Goal: Task Accomplishment & Management: Use online tool/utility

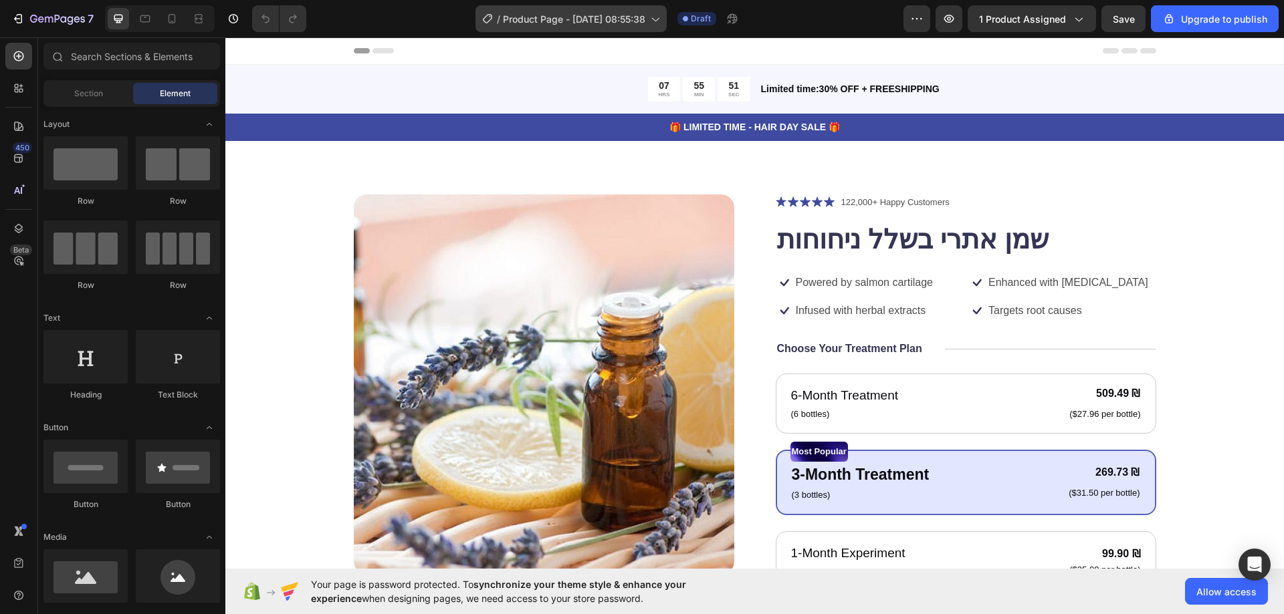
click at [503, 29] on div "/ Product Page - Sep 26, 08:55:38" at bounding box center [570, 18] width 191 height 27
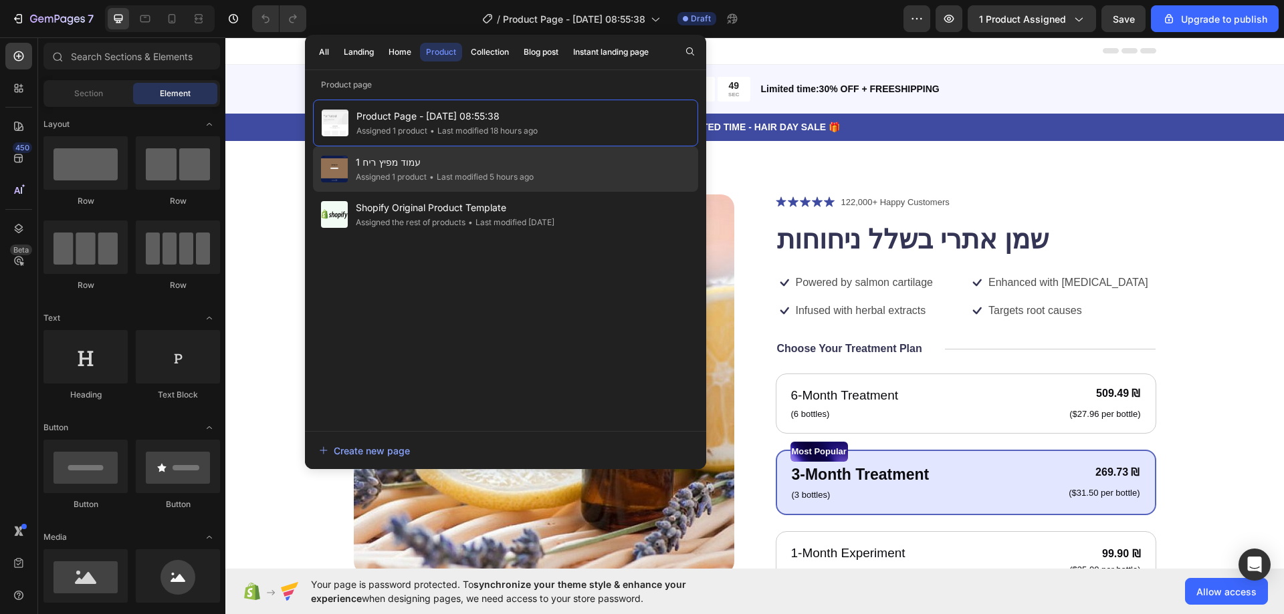
click at [457, 156] on span "עמוד מפיץ ריח 1" at bounding box center [445, 162] width 178 height 16
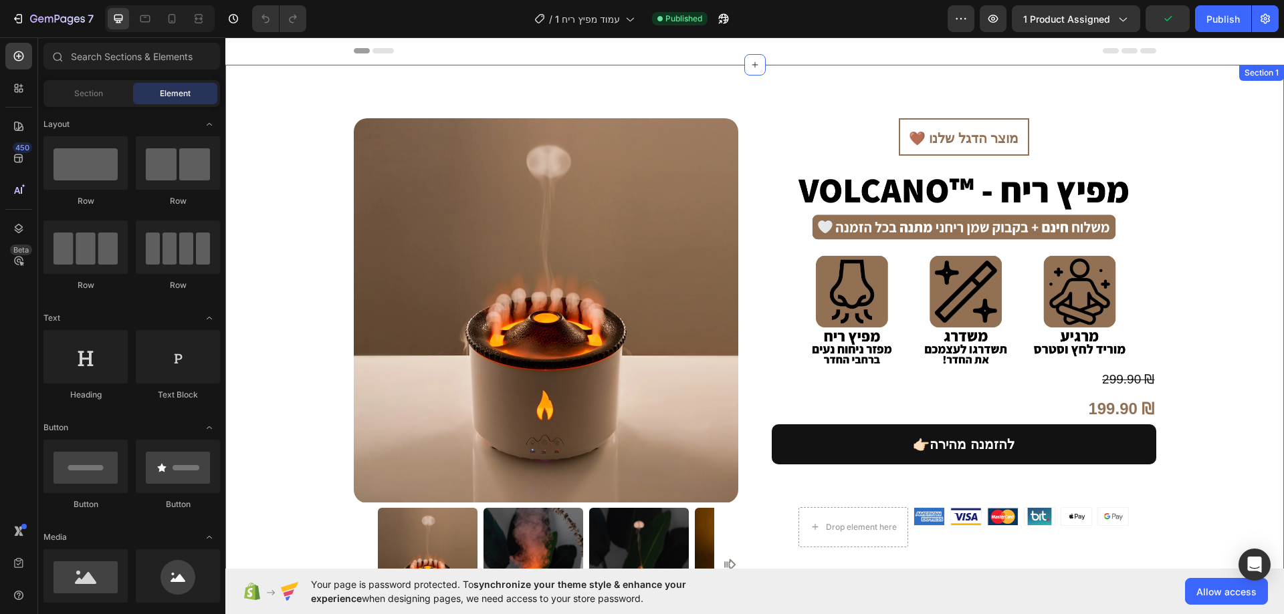
click at [764, 96] on div "Product Images Product Images 🤎 מוצר הדגל שלנו Heading Image 299.90 ₪ Compare P…" at bounding box center [754, 377] width 1058 height 625
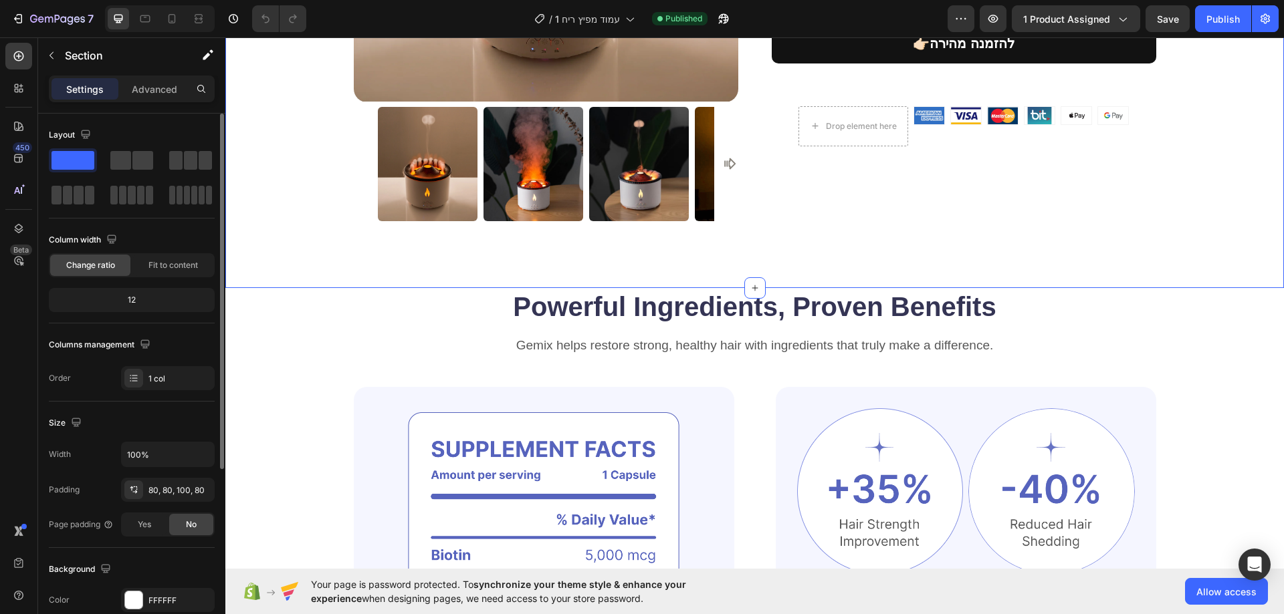
scroll to position [277, 0]
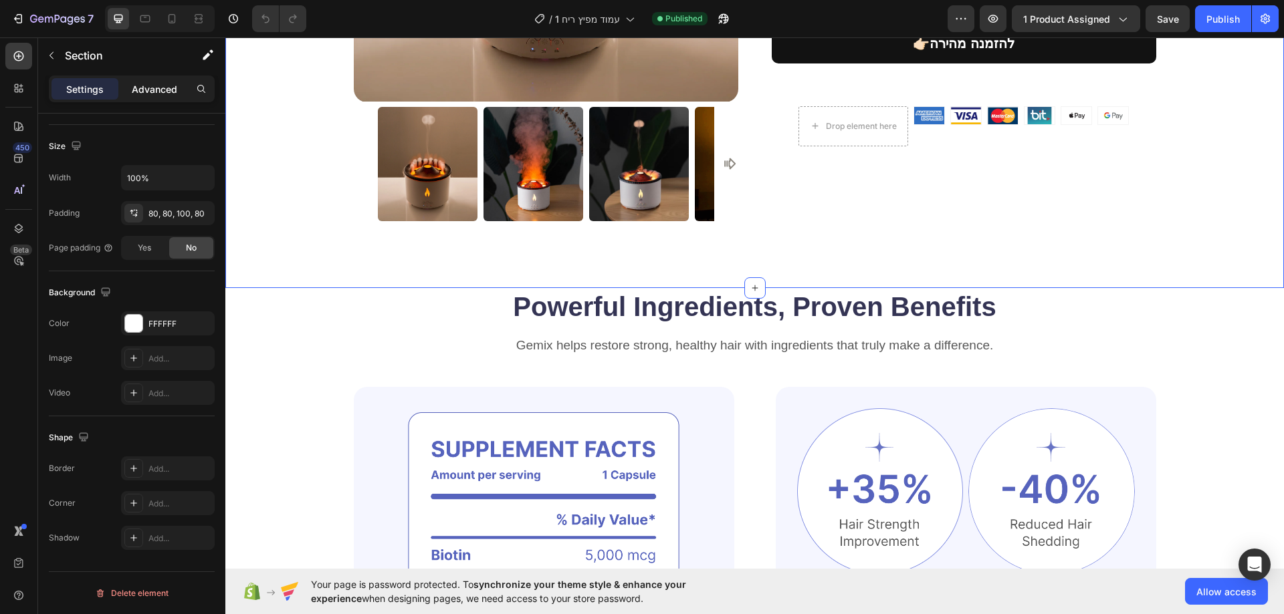
click at [160, 83] on p "Advanced" at bounding box center [154, 89] width 45 height 14
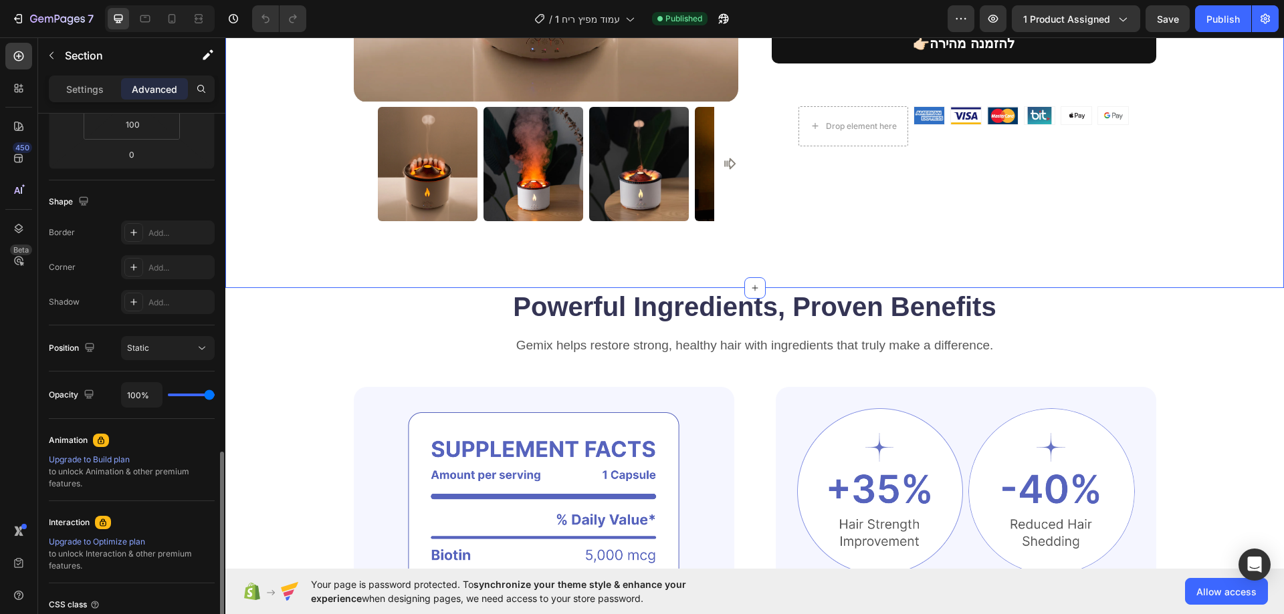
scroll to position [389, 0]
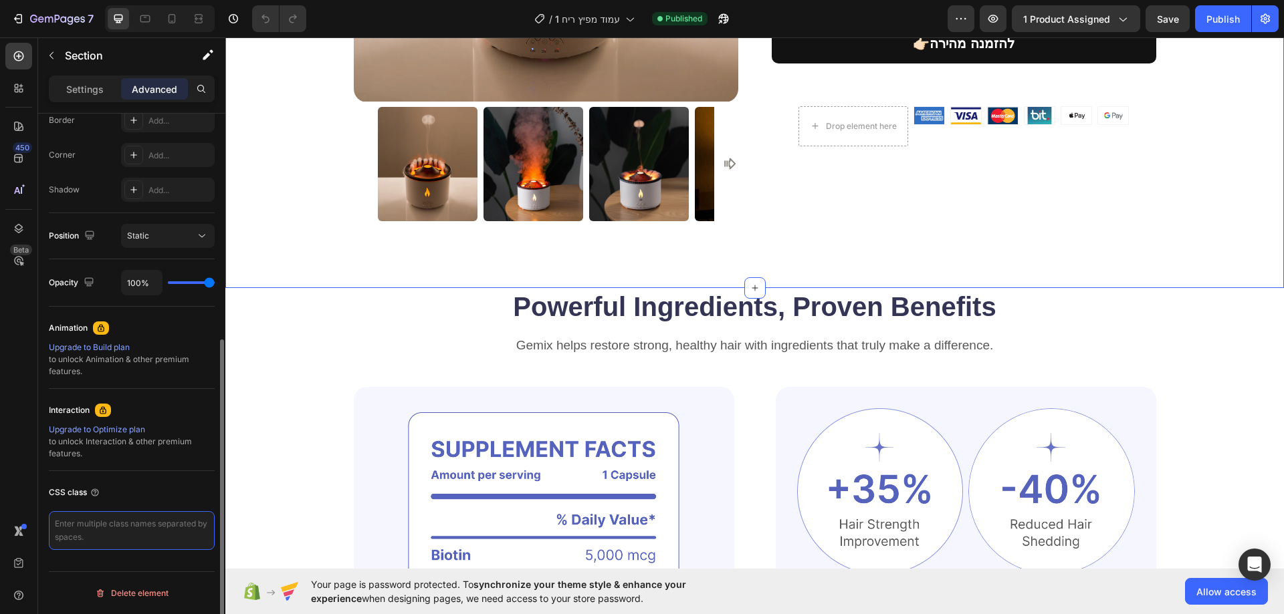
click at [109, 546] on textarea at bounding box center [132, 531] width 166 height 39
type textarea "ד"
type textarea "ץ"
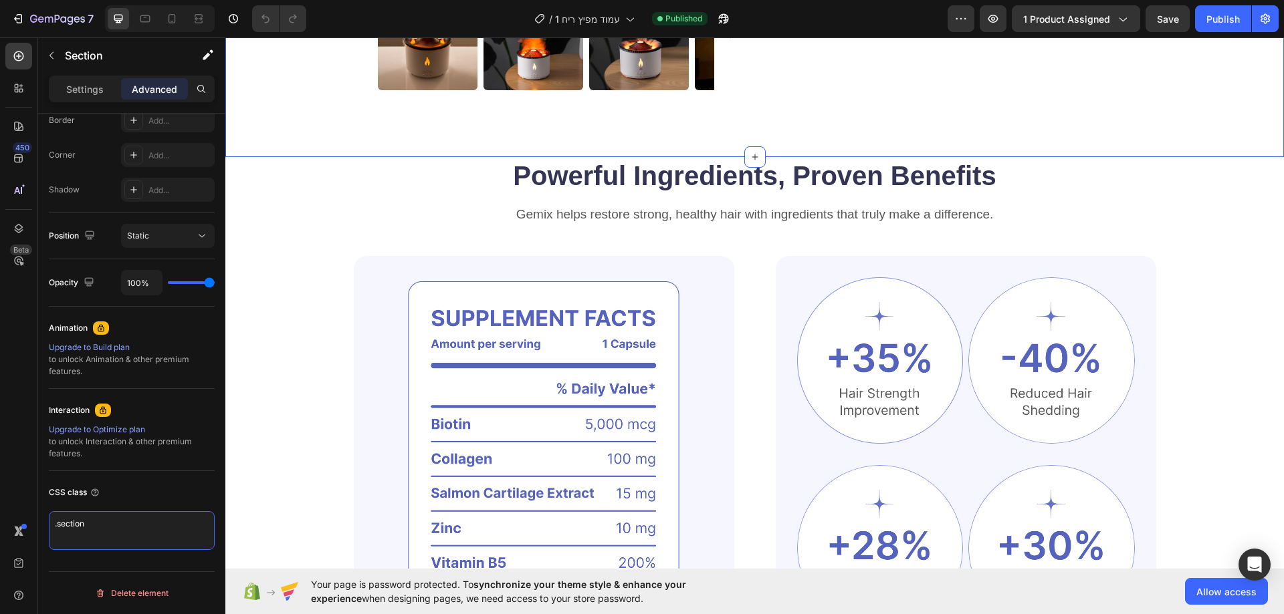
scroll to position [535, 0]
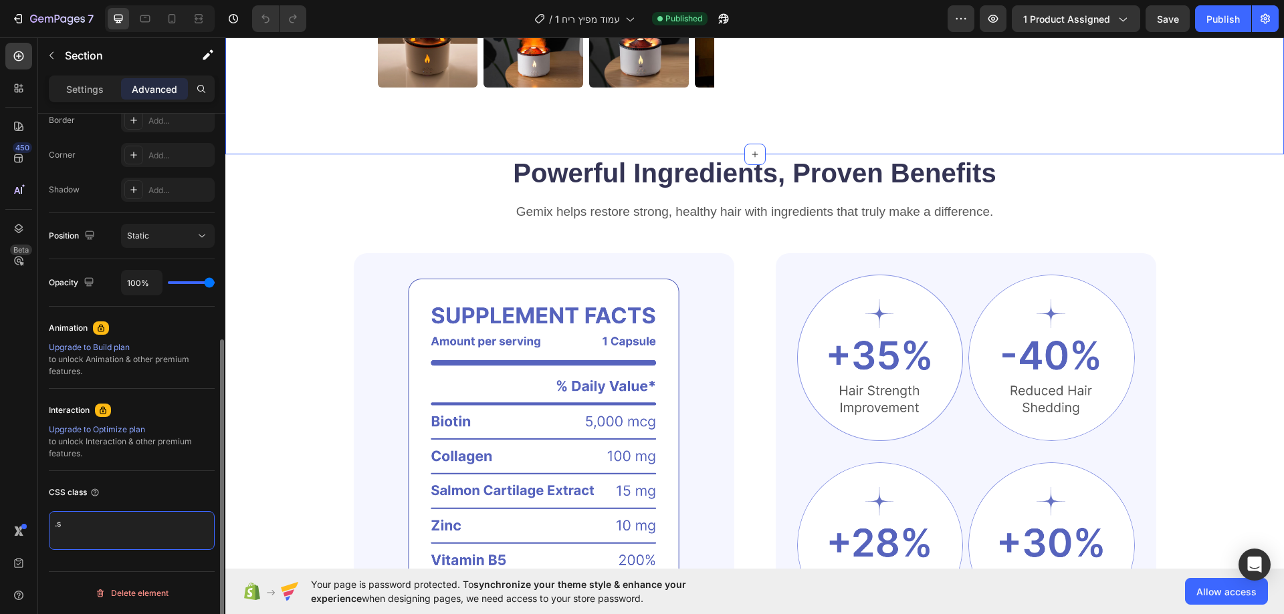
type textarea "."
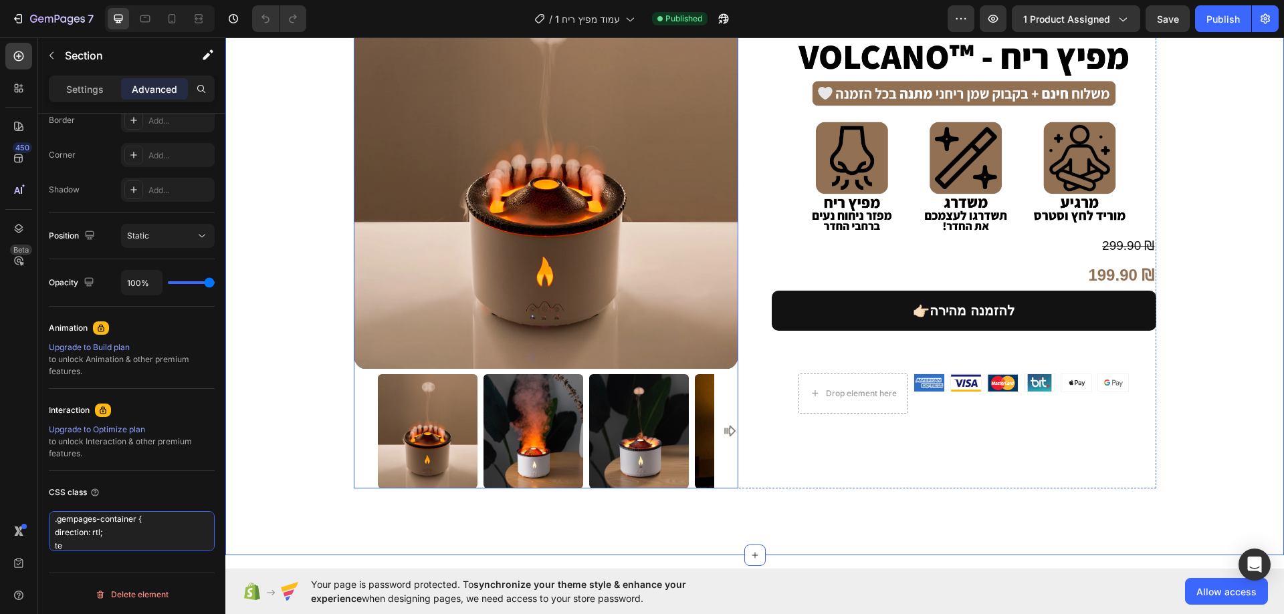
scroll to position [0, 0]
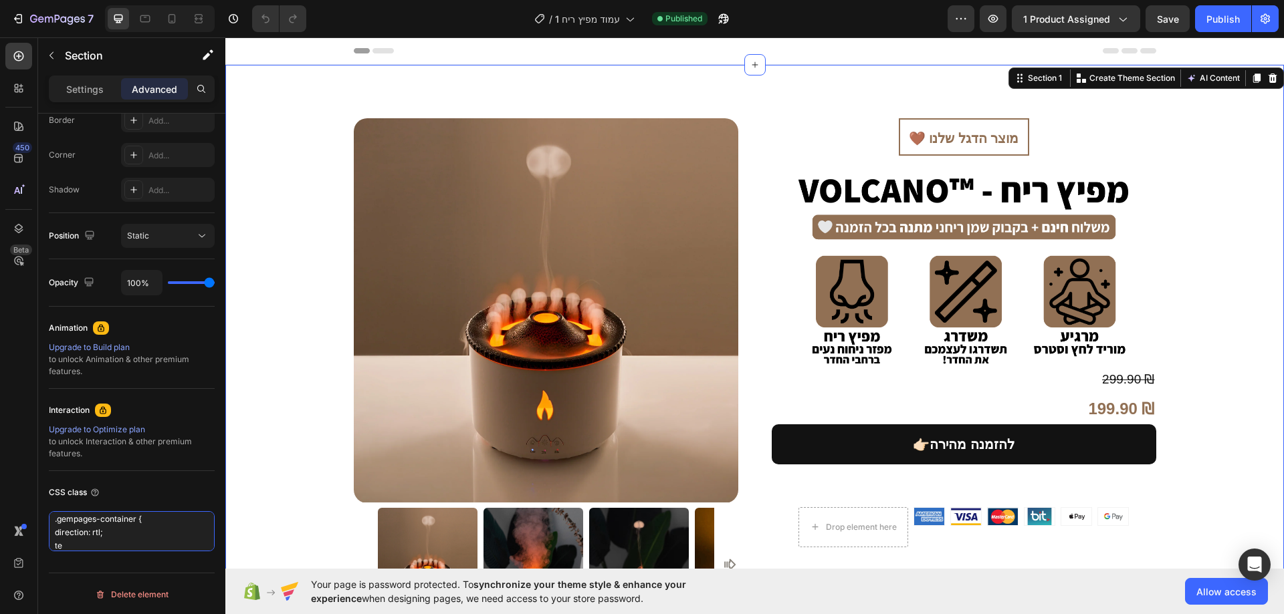
type textarea ".gempages-container { direction: rtl; te"
click at [631, 86] on div "Product Images Product Images 🤎 מוצר הדגל שלנו Heading Image 299.90 ₪ Compare P…" at bounding box center [754, 377] width 1058 height 625
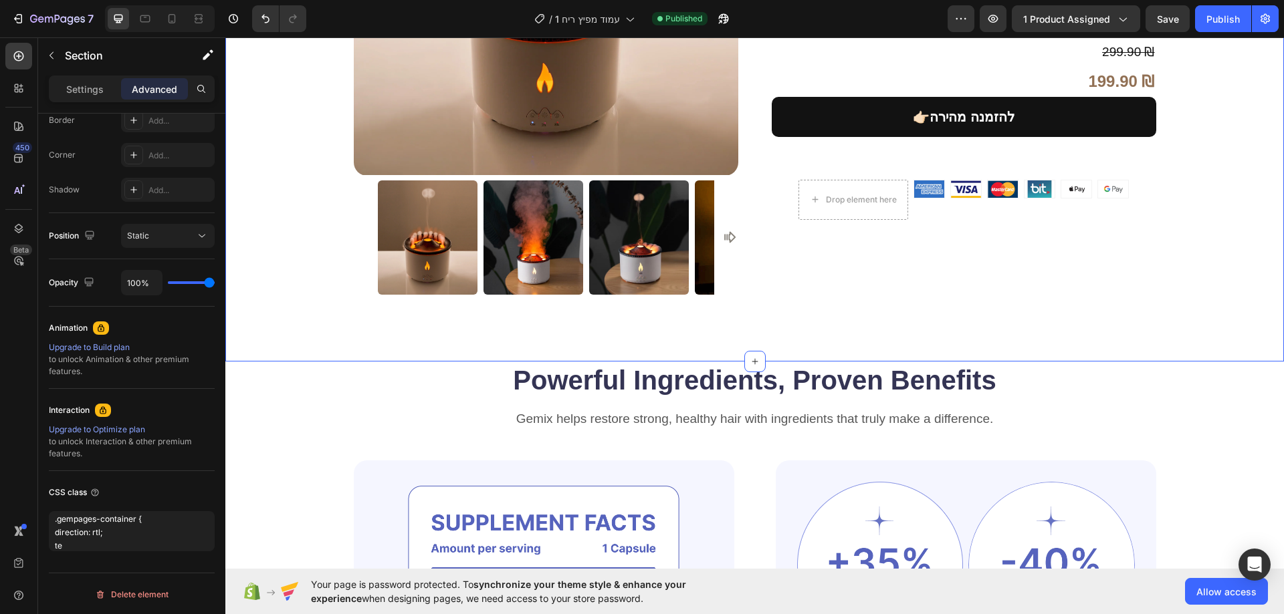
scroll to position [334, 0]
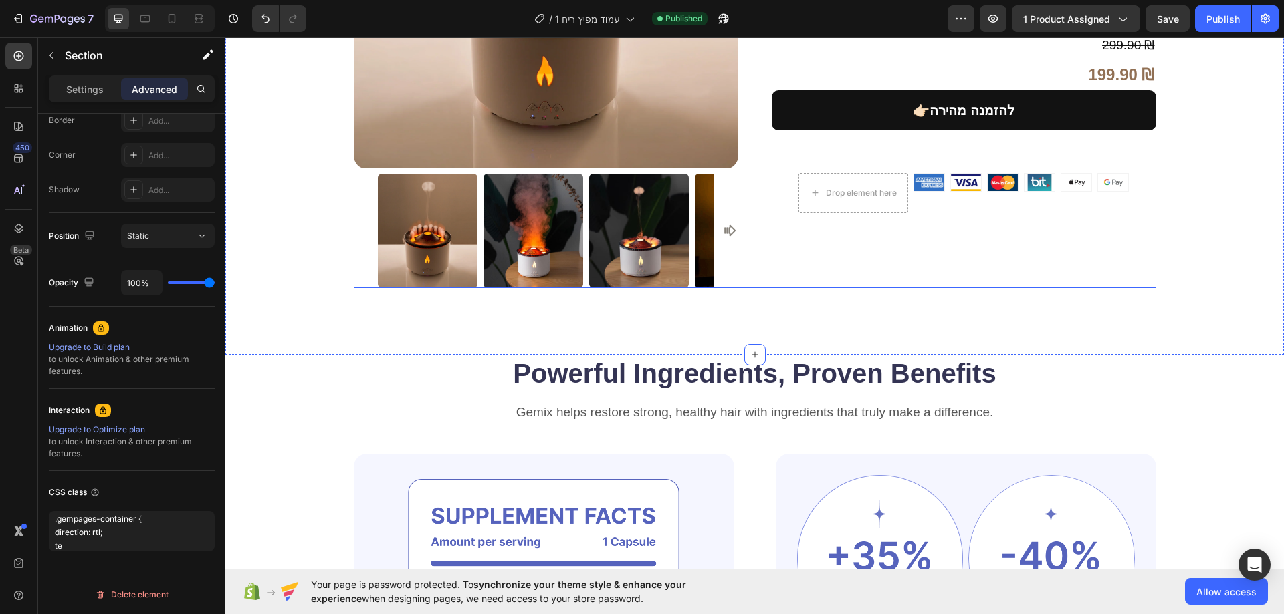
click at [774, 221] on div "🤎 מוצר הדגל שלנו Heading Image 299.90 ₪ Compare Price Compare Price 199.90 ₪ Pr…" at bounding box center [964, 36] width 384 height 504
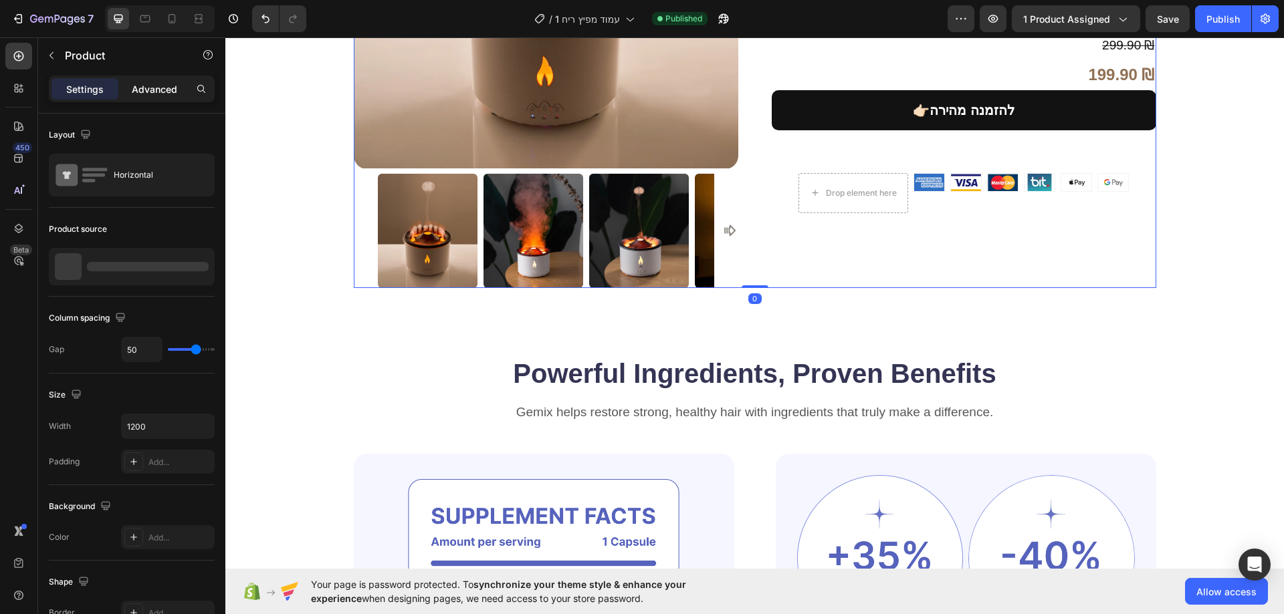
click at [184, 93] on div "Advanced" at bounding box center [154, 88] width 67 height 21
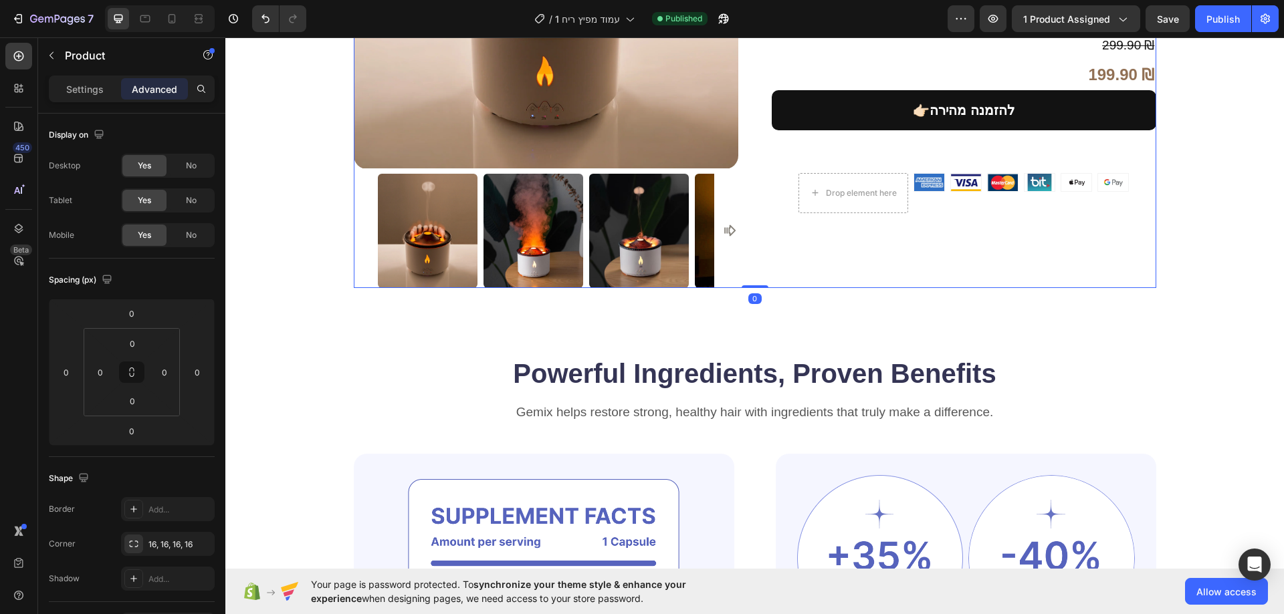
scroll to position [389, 0]
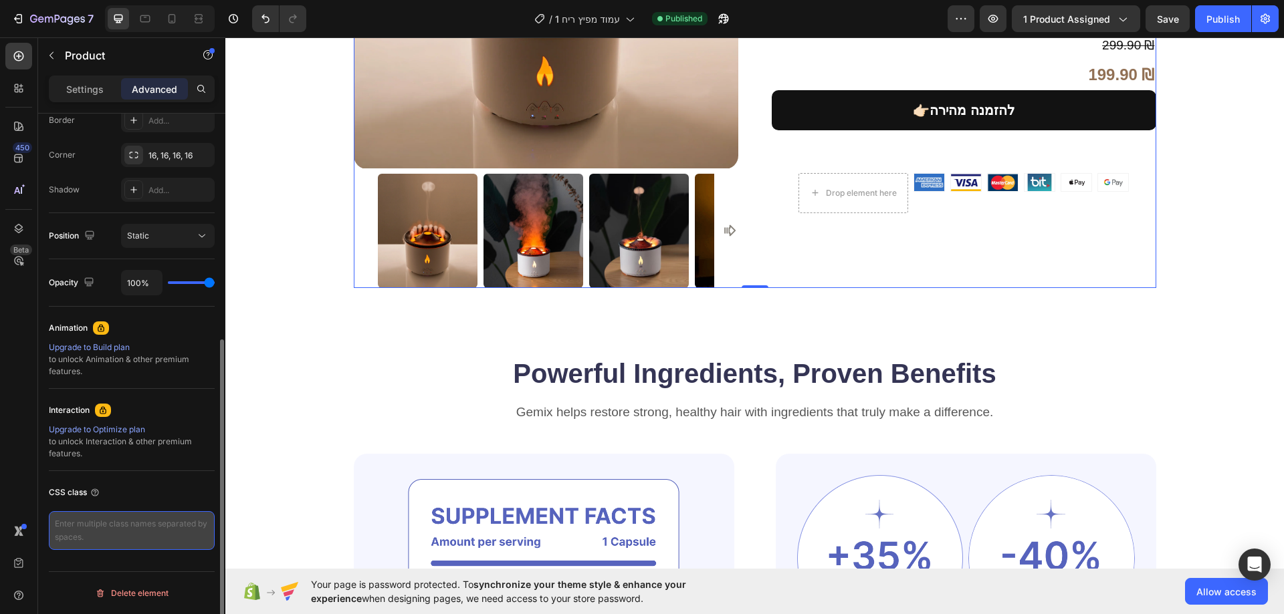
click at [151, 521] on textarea at bounding box center [132, 531] width 166 height 39
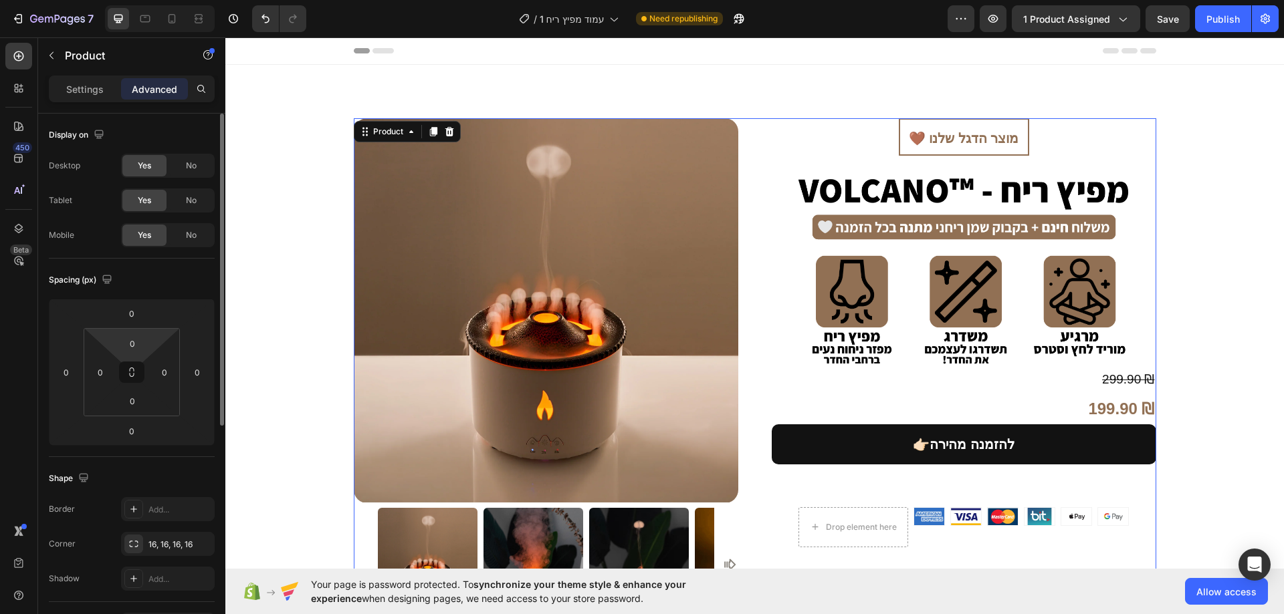
scroll to position [390, 0]
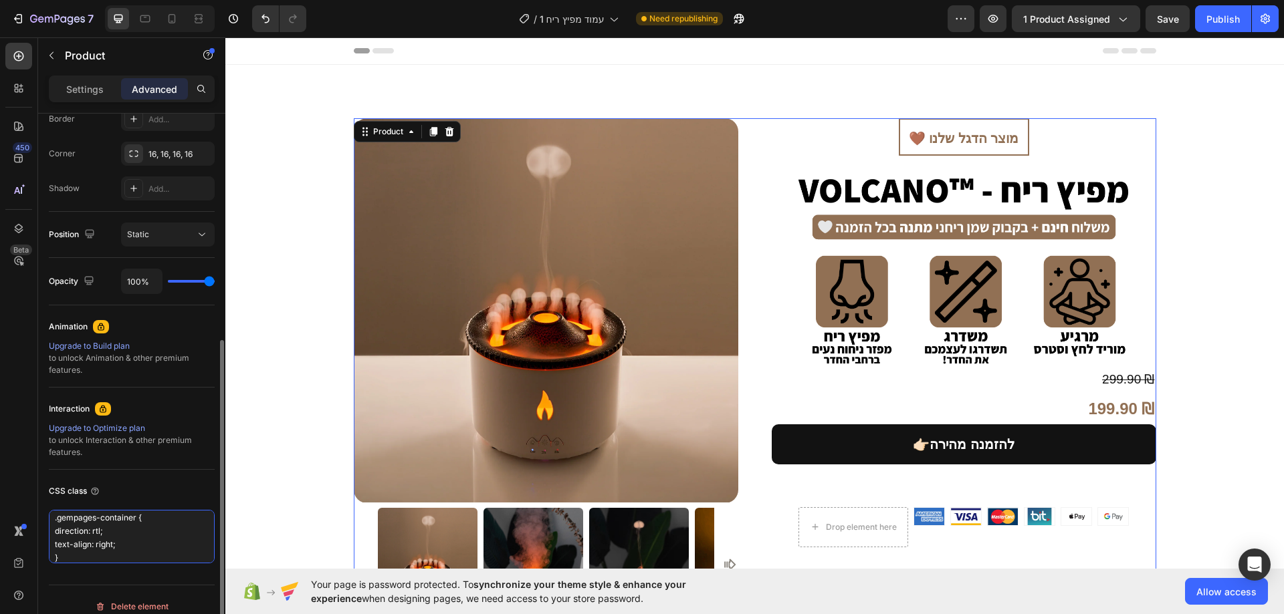
click at [53, 557] on textarea ".gempages-container { direction: rtl; text-align: right; }" at bounding box center [132, 536] width 166 height 53
type textarea ".gempages-container { direction: rtl; text-align: right; }"
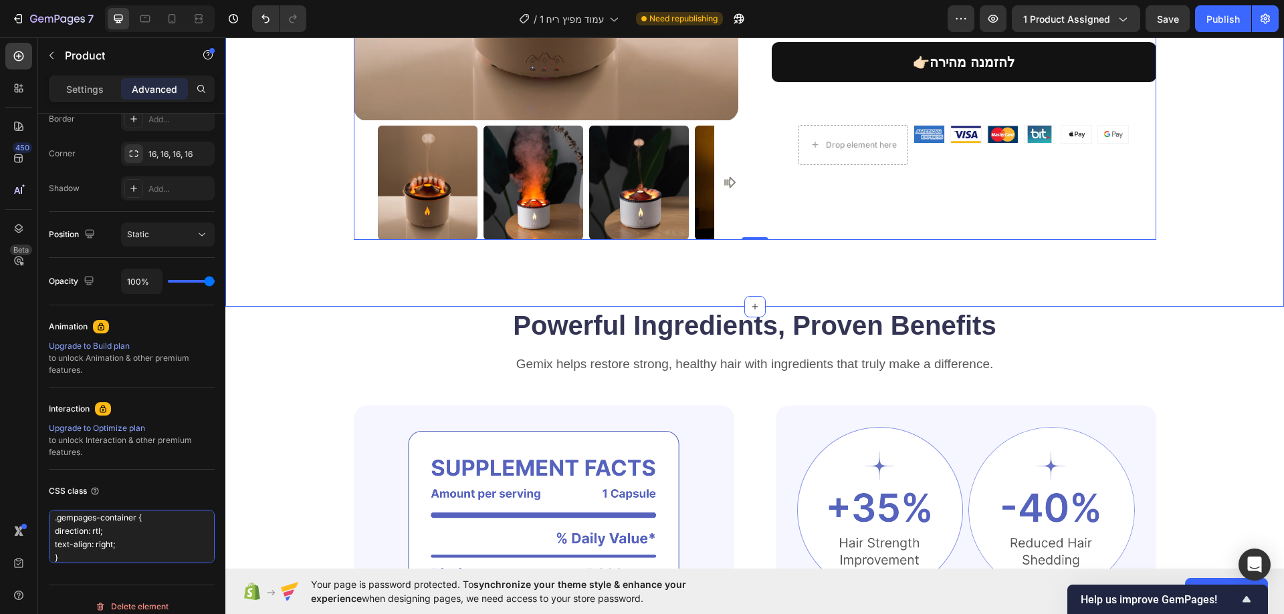
scroll to position [0, 0]
